Goal: Task Accomplishment & Management: Manage account settings

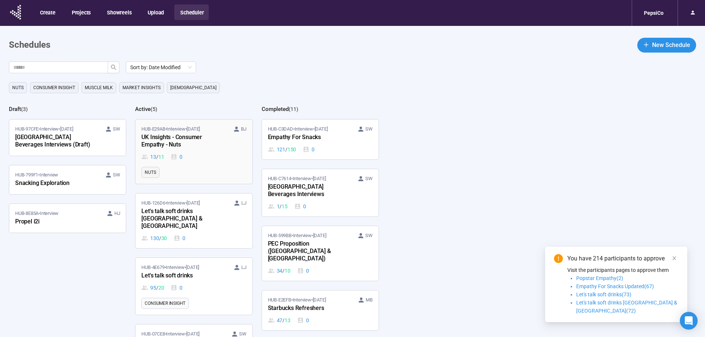
click at [178, 139] on div "UK Insights - Consumer Empathy - Nuts" at bounding box center [181, 141] width 81 height 17
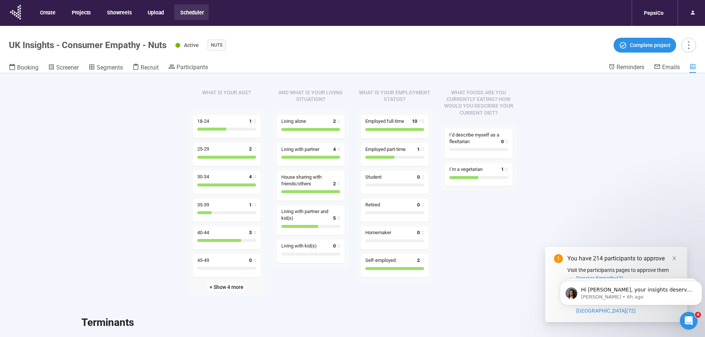
scroll to position [111, 0]
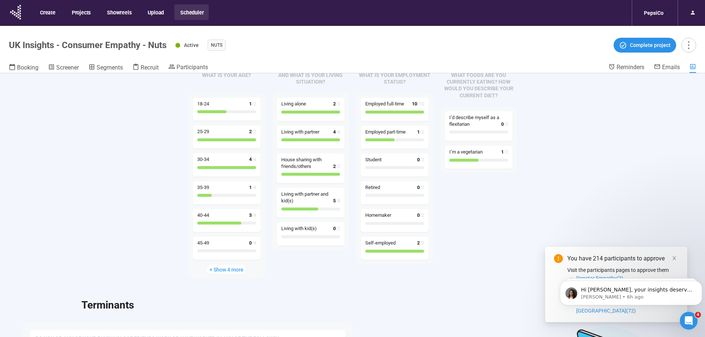
click at [223, 267] on span "+ Show 4 more" at bounding box center [227, 270] width 34 height 8
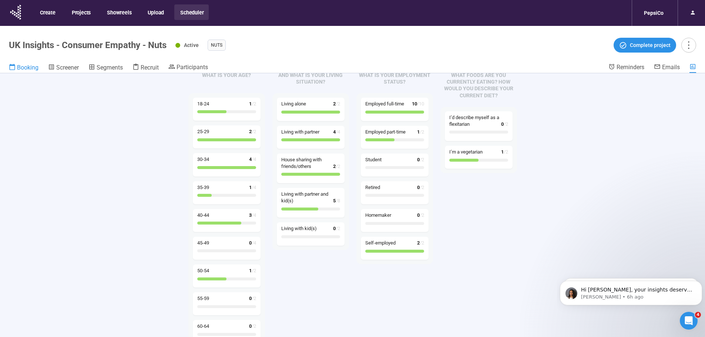
click at [27, 67] on span "Booking" at bounding box center [27, 67] width 21 height 7
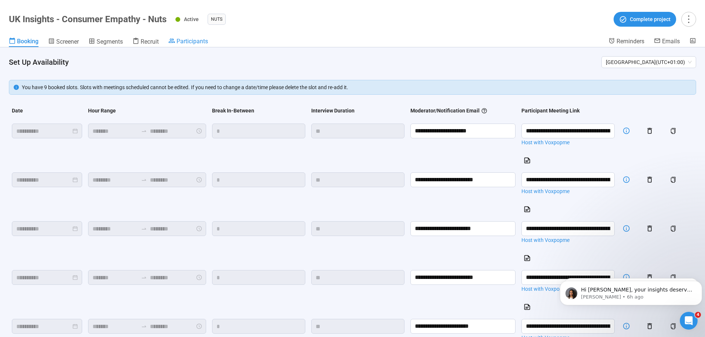
click at [188, 43] on span "Participants" at bounding box center [192, 41] width 31 height 7
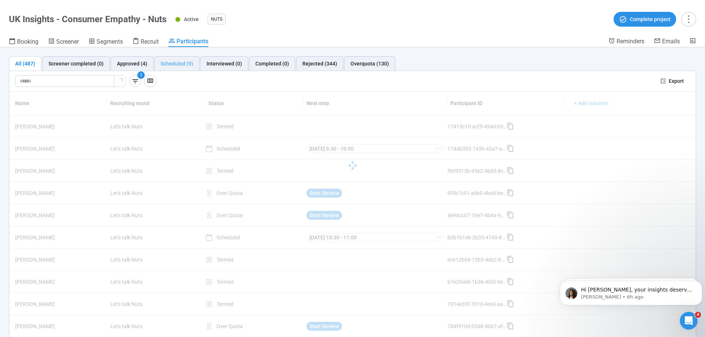
click at [180, 68] on div "Scheduled (9)" at bounding box center [176, 63] width 45 height 15
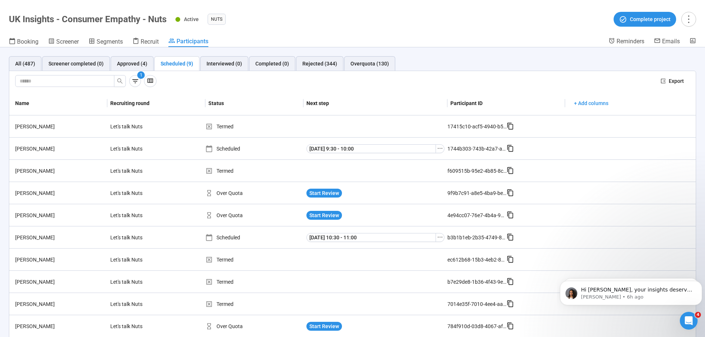
click at [181, 62] on div "Scheduled (9)" at bounding box center [177, 64] width 33 height 8
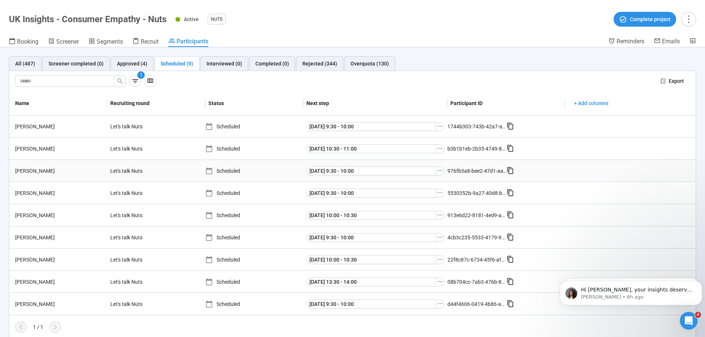
scroll to position [2, 0]
